Goal: Transaction & Acquisition: Purchase product/service

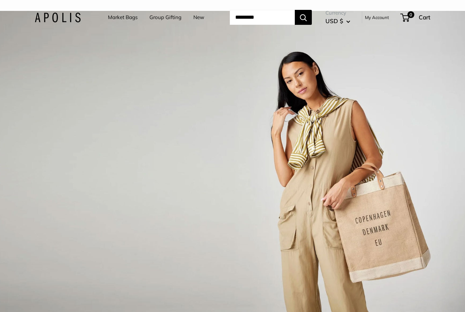
click at [118, 22] on link "Market Bags" at bounding box center [123, 18] width 30 height 10
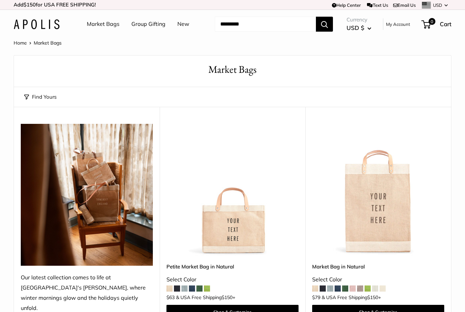
click at [228, 228] on img at bounding box center [233, 190] width 132 height 132
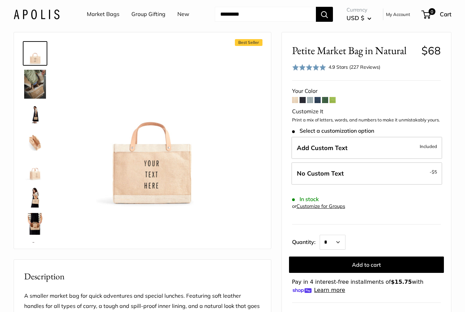
scroll to position [23, 0]
click at [302, 102] on span at bounding box center [303, 100] width 6 height 6
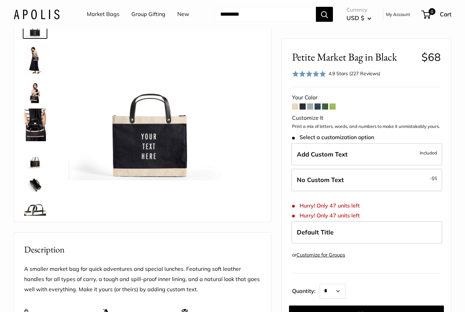
scroll to position [50, 0]
click at [260, 16] on input "Search..." at bounding box center [265, 14] width 101 height 15
type input "****"
click at [325, 14] on button "Search" at bounding box center [324, 14] width 17 height 15
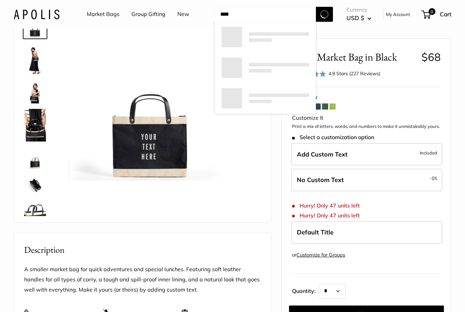
click at [30, 90] on img at bounding box center [35, 93] width 22 height 22
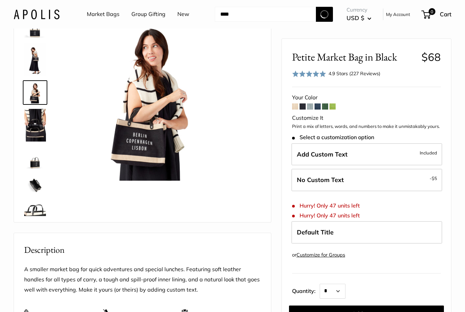
click at [32, 62] on img at bounding box center [35, 59] width 22 height 33
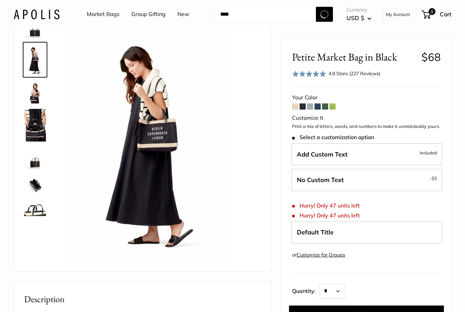
click at [36, 131] on img at bounding box center [35, 125] width 22 height 33
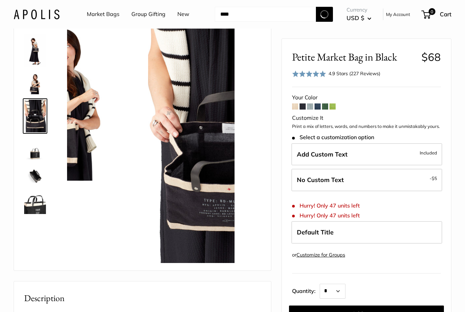
scroll to position [10, 0]
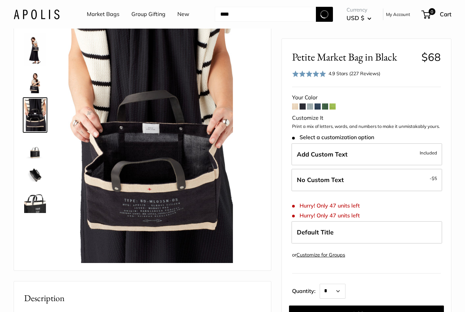
click at [34, 151] on img at bounding box center [35, 148] width 22 height 22
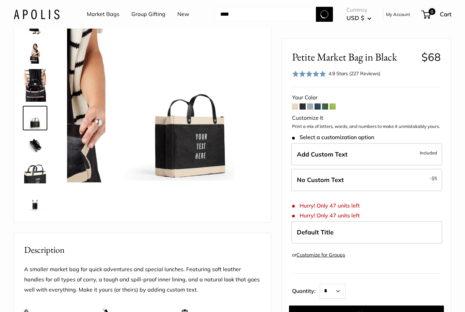
scroll to position [43, 0]
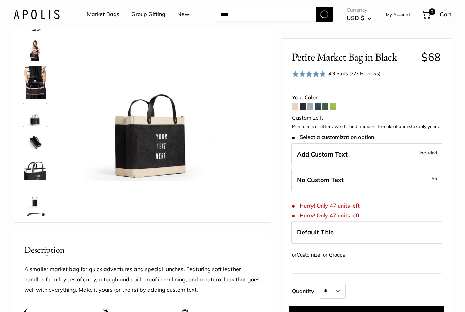
click at [31, 170] on img at bounding box center [35, 170] width 22 height 22
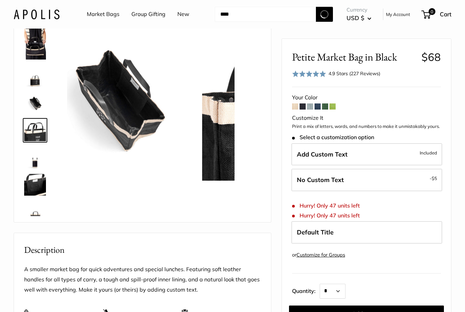
scroll to position [97, 0]
